Goal: Transaction & Acquisition: Subscribe to service/newsletter

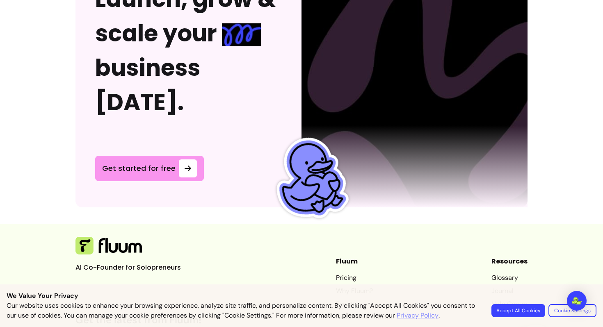
scroll to position [2136, 0]
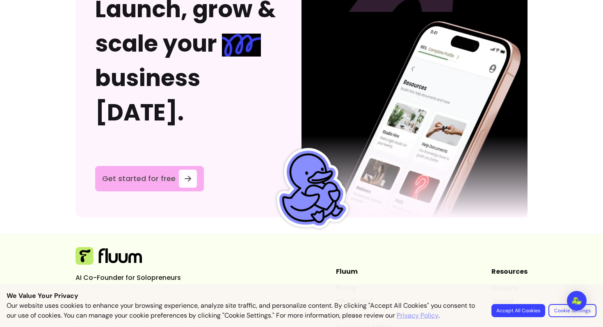
click at [162, 175] on span "Get started for free" at bounding box center [138, 178] width 73 height 11
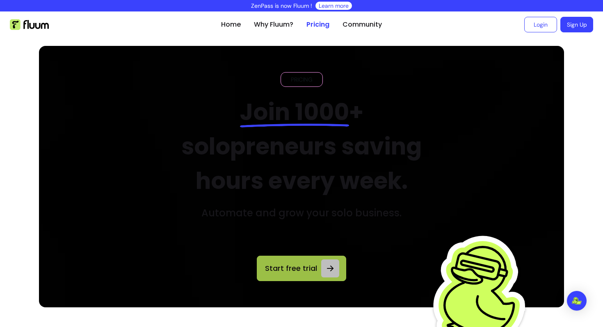
click at [326, 269] on icon at bounding box center [330, 269] width 10 height 10
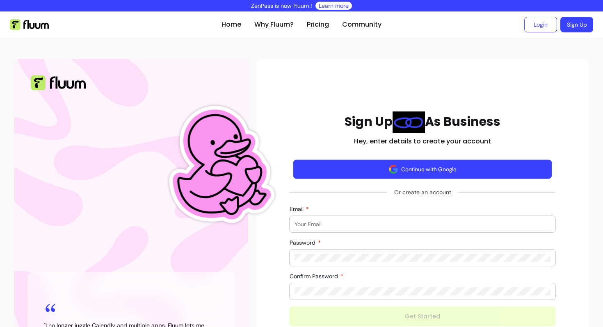
click at [421, 176] on button "Continue with Google" at bounding box center [422, 169] width 259 height 19
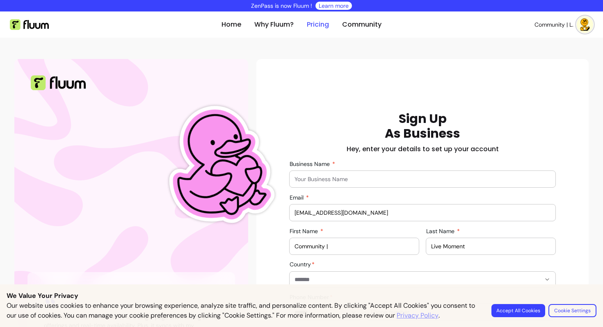
click at [320, 25] on link "Pricing" at bounding box center [318, 25] width 22 height 10
click at [327, 23] on link "Pricing" at bounding box center [318, 25] width 22 height 10
